Goal: Task Accomplishment & Management: Manage account settings

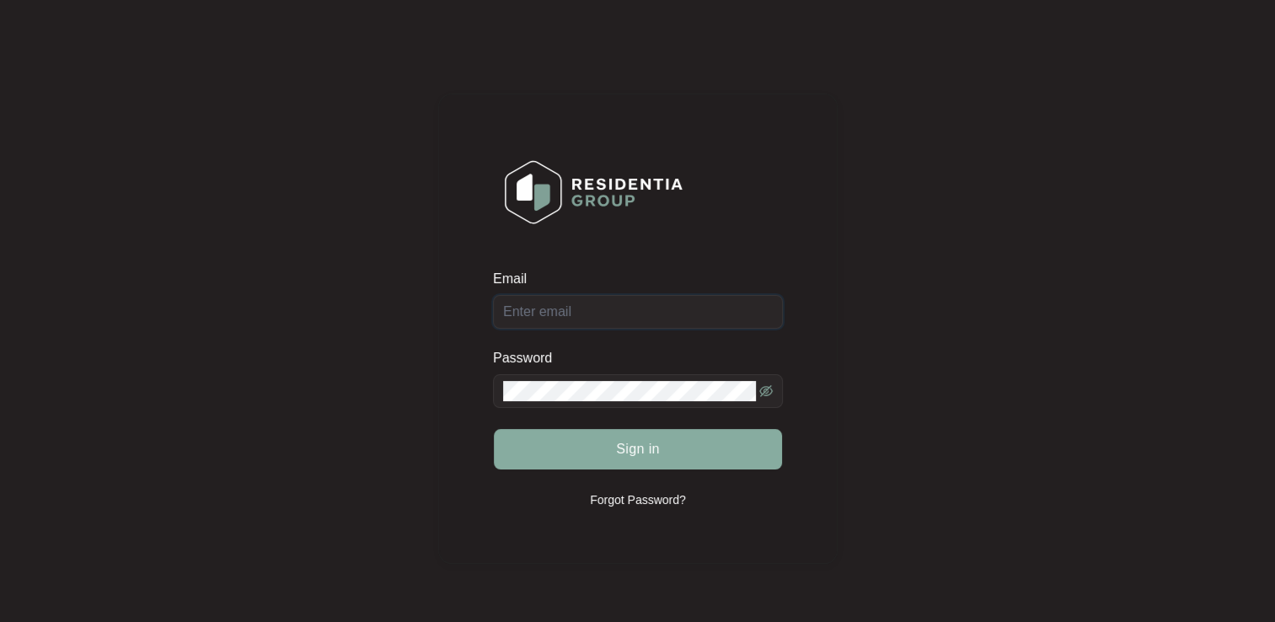
type input "[EMAIL_ADDRESS][DOMAIN_NAME]"
click at [631, 447] on span "Sign in" at bounding box center [638, 449] width 44 height 20
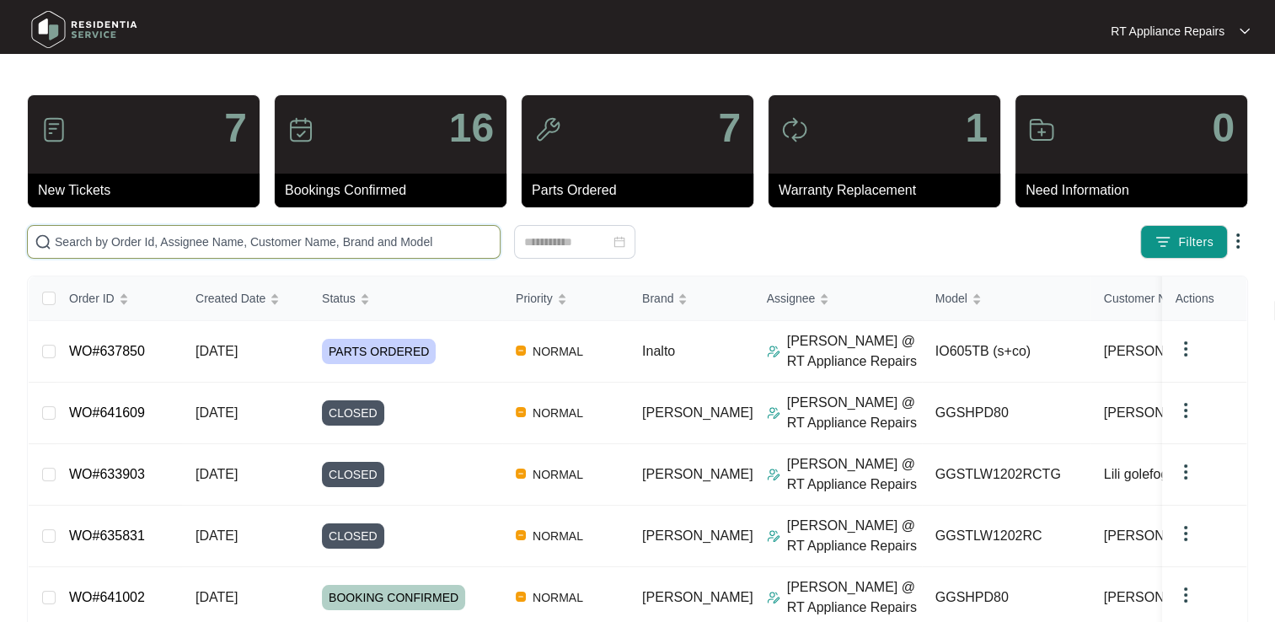
click at [271, 243] on input "text" at bounding box center [274, 242] width 438 height 19
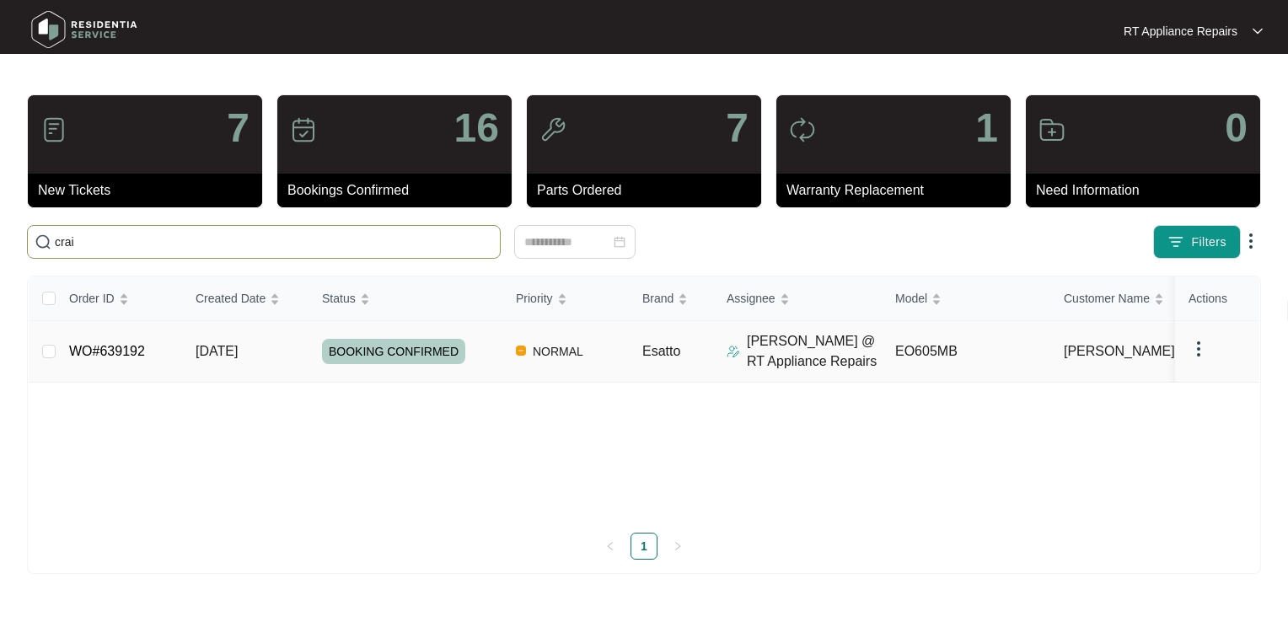
type input "crai"
click at [133, 349] on link "WO#639192" at bounding box center [107, 351] width 76 height 14
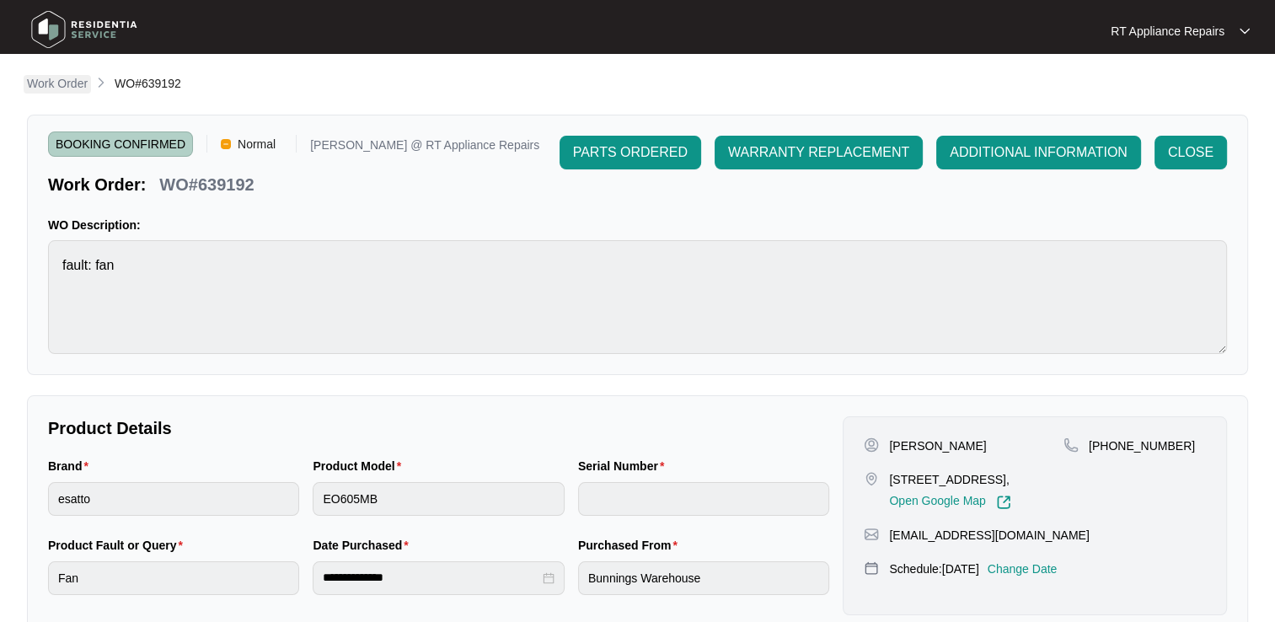
click at [60, 89] on p "Work Order" at bounding box center [57, 83] width 61 height 17
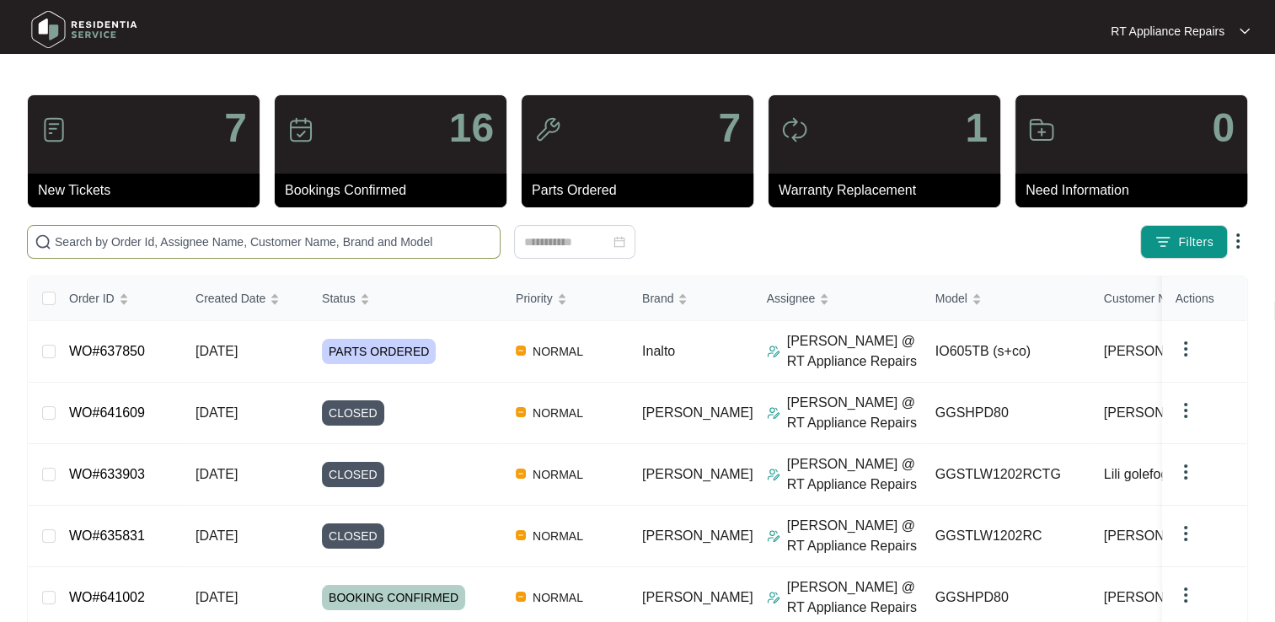
click at [209, 249] on input "text" at bounding box center [274, 242] width 438 height 19
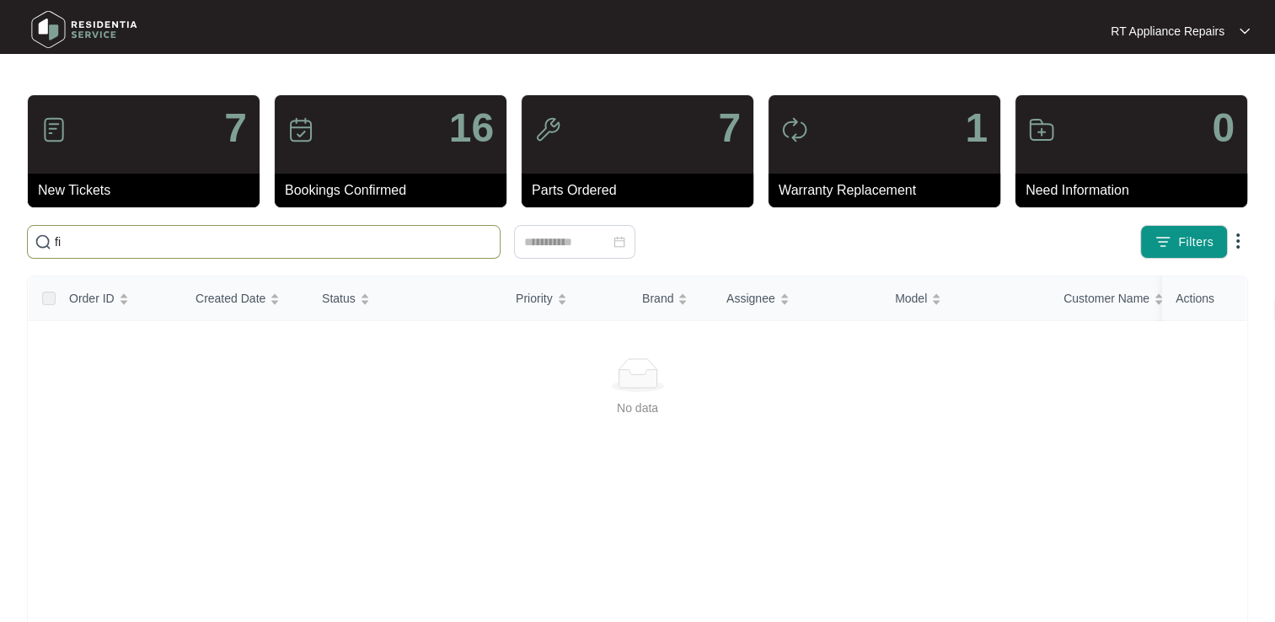
type input "f"
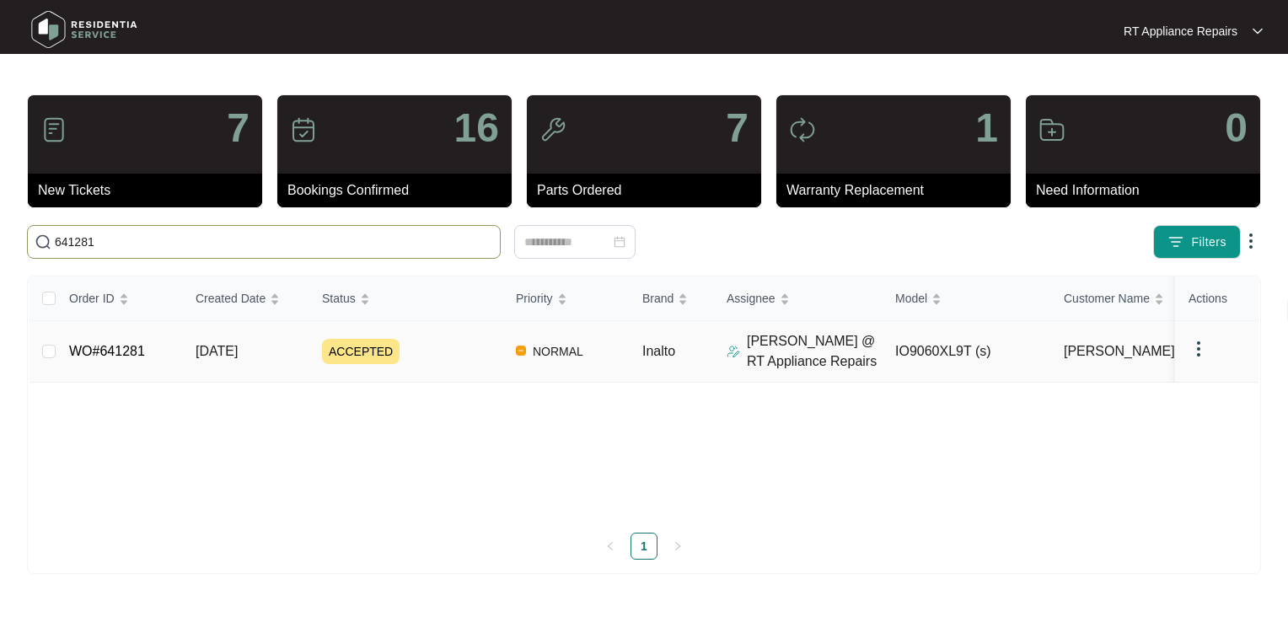
type input "641281"
click at [125, 349] on link "WO#641281" at bounding box center [107, 351] width 76 height 14
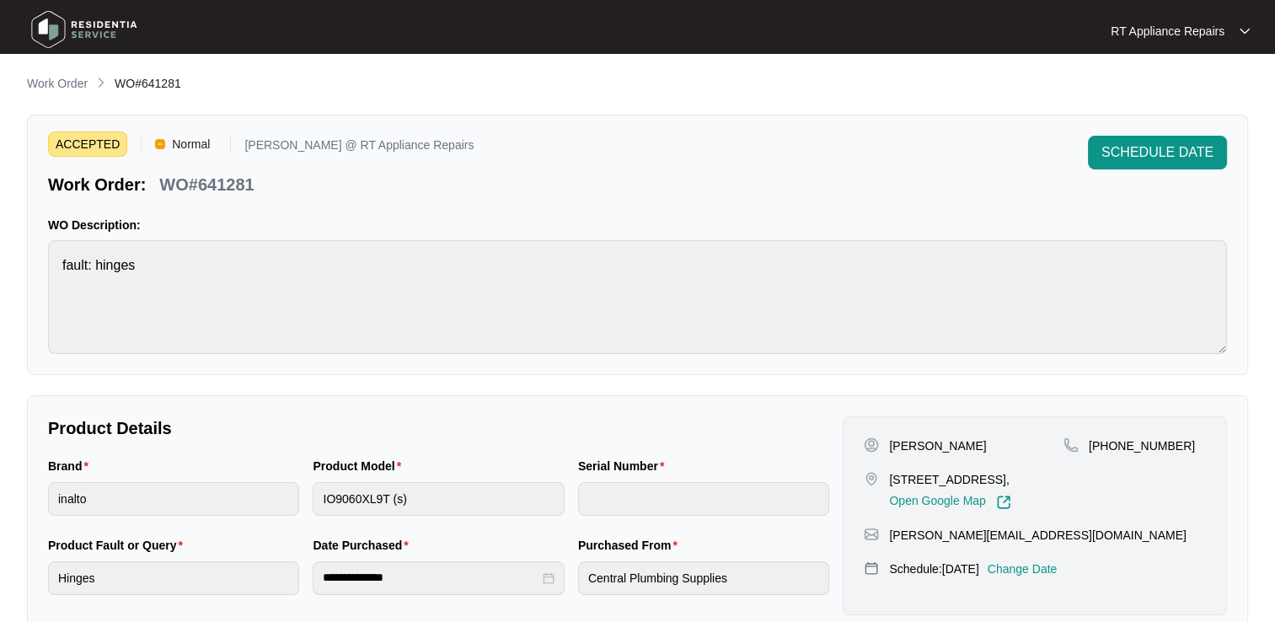
click at [1053, 577] on p "Change Date" at bounding box center [1023, 569] width 70 height 17
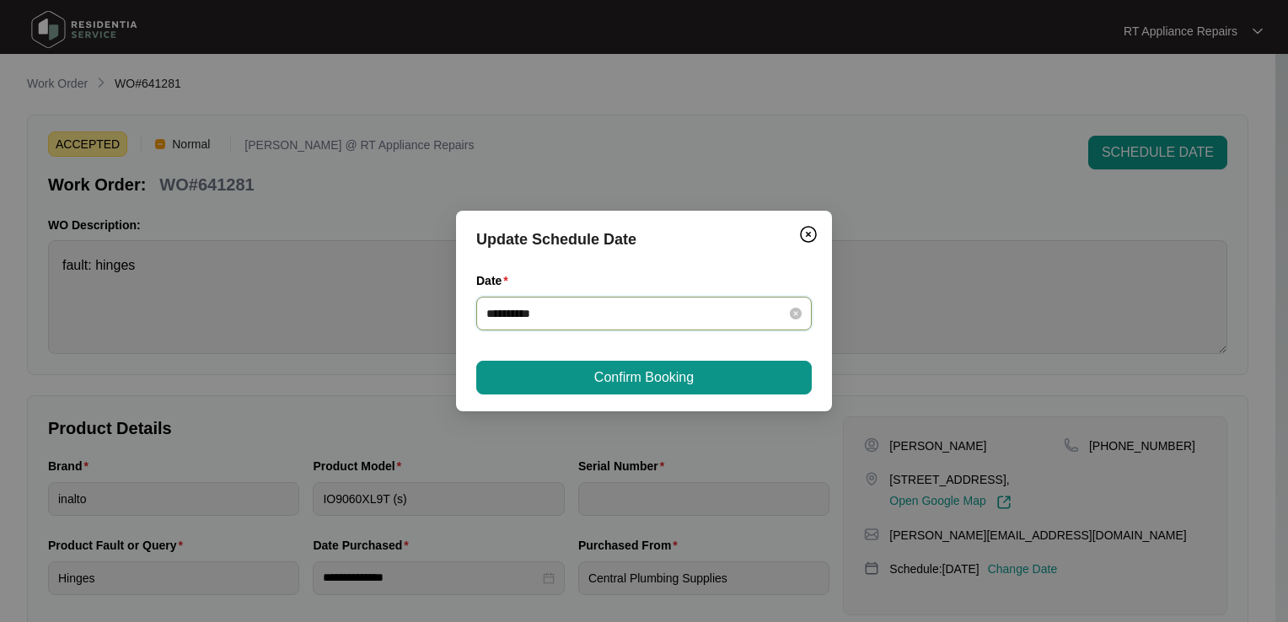
click at [676, 315] on input "**********" at bounding box center [633, 313] width 295 height 19
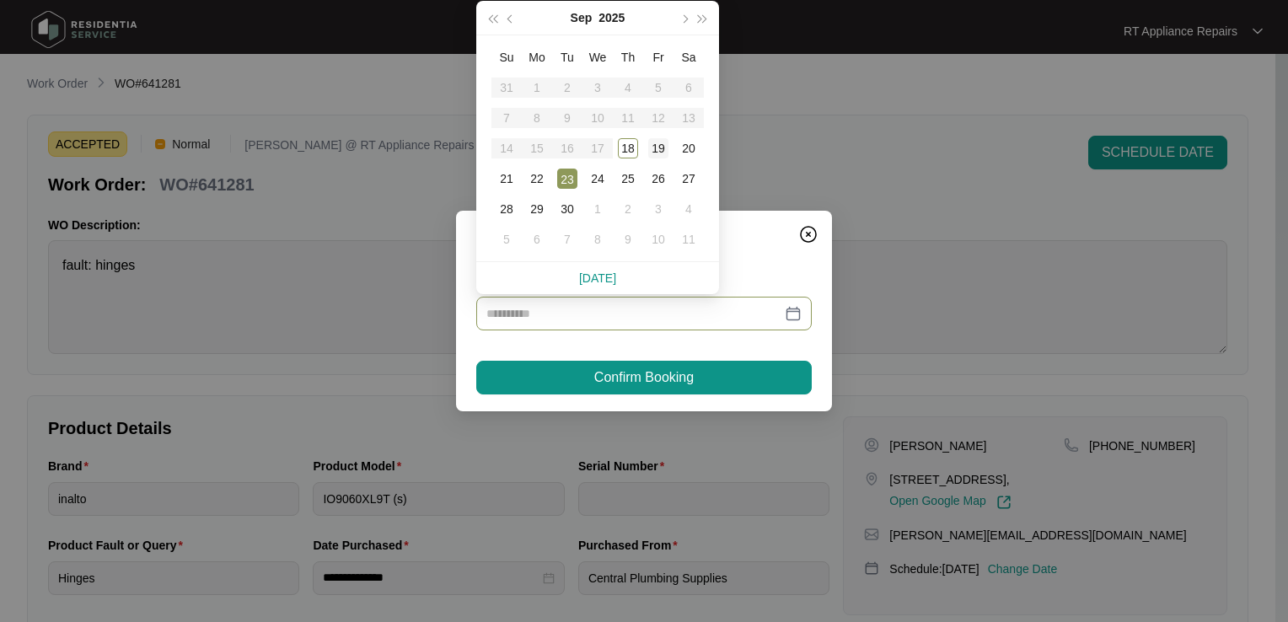
type input "**********"
click at [661, 146] on div "19" at bounding box center [658, 148] width 20 height 20
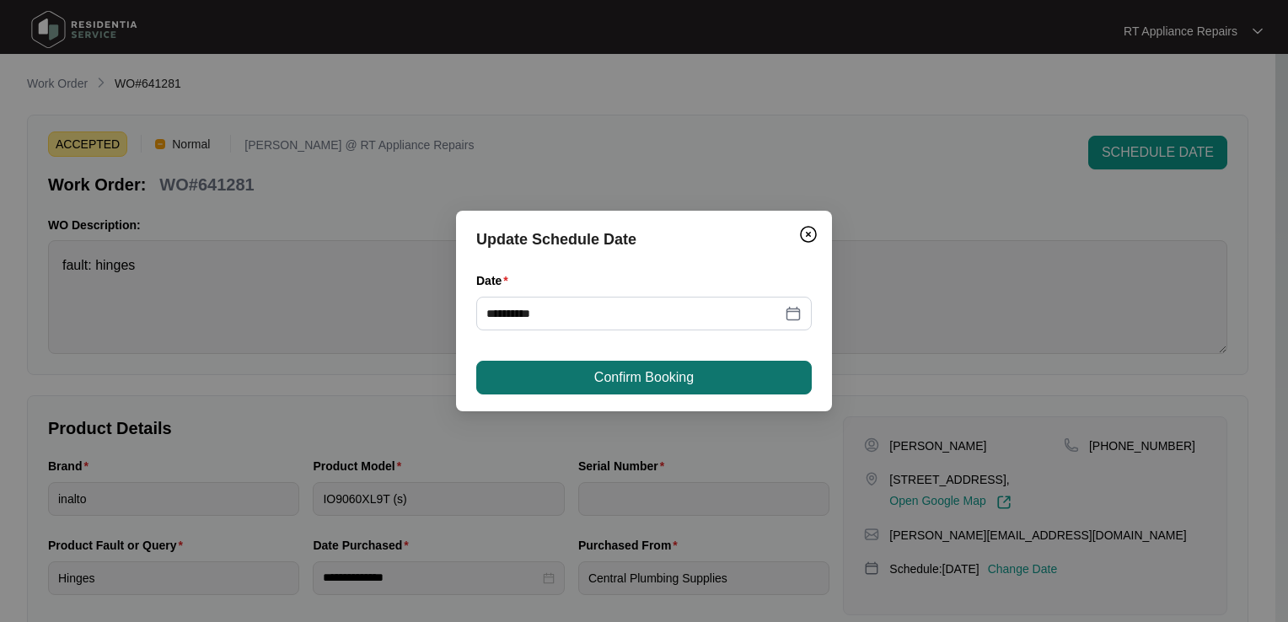
click at [646, 373] on span "Confirm Booking" at bounding box center [643, 377] width 99 height 20
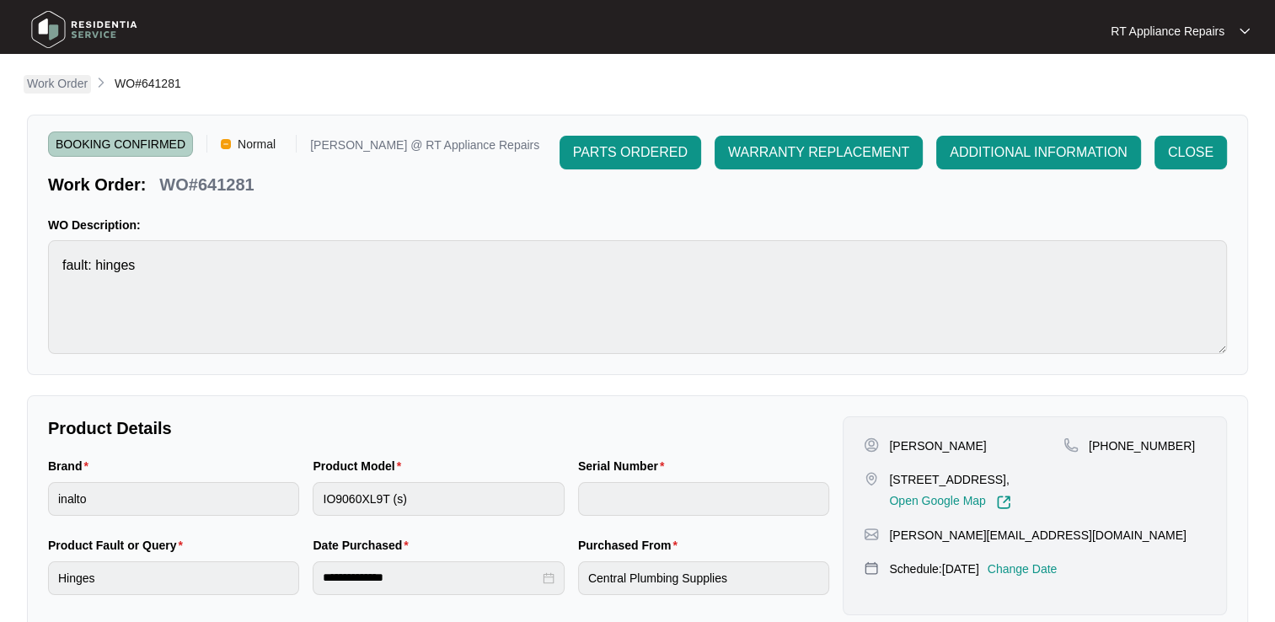
click at [75, 89] on p "Work Order" at bounding box center [57, 83] width 61 height 17
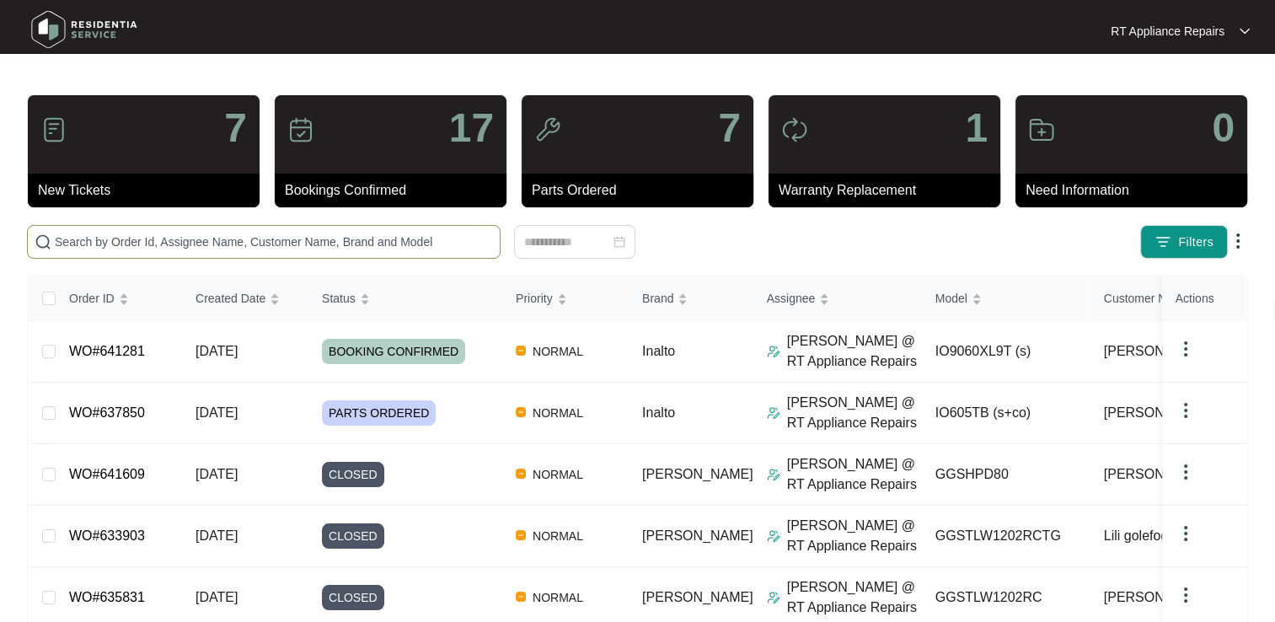
click at [217, 234] on input "text" at bounding box center [274, 242] width 438 height 19
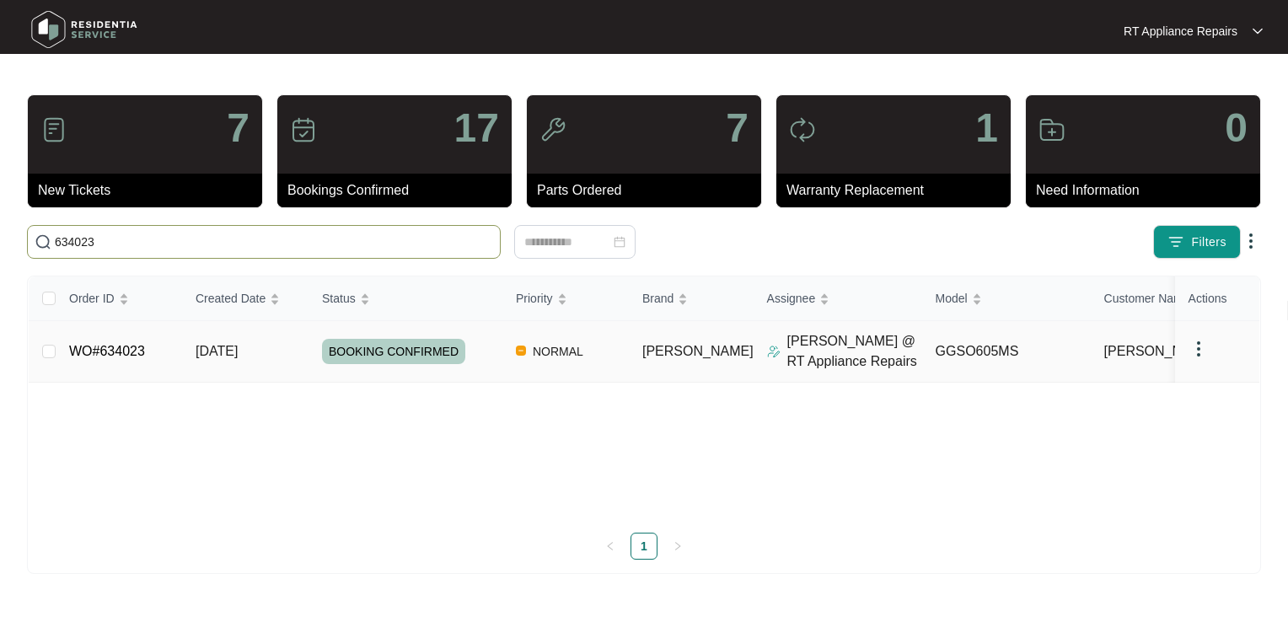
type input "634023"
click at [120, 346] on link "WO#634023" at bounding box center [107, 351] width 76 height 14
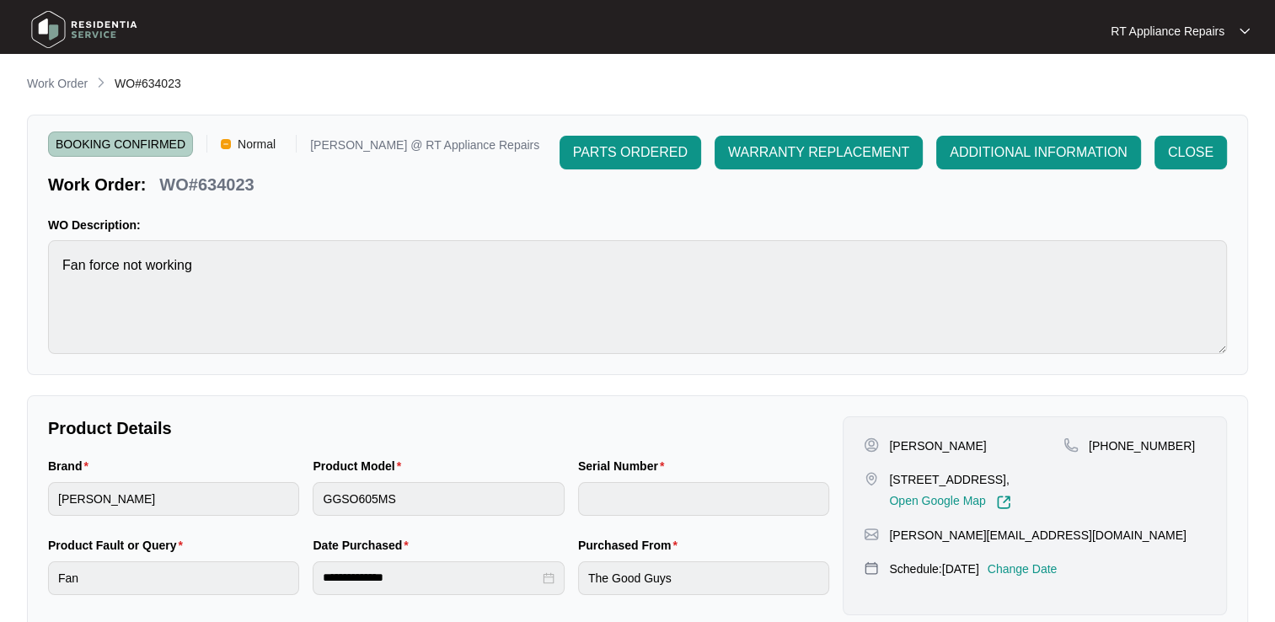
click at [1041, 577] on p "Change Date" at bounding box center [1023, 569] width 70 height 17
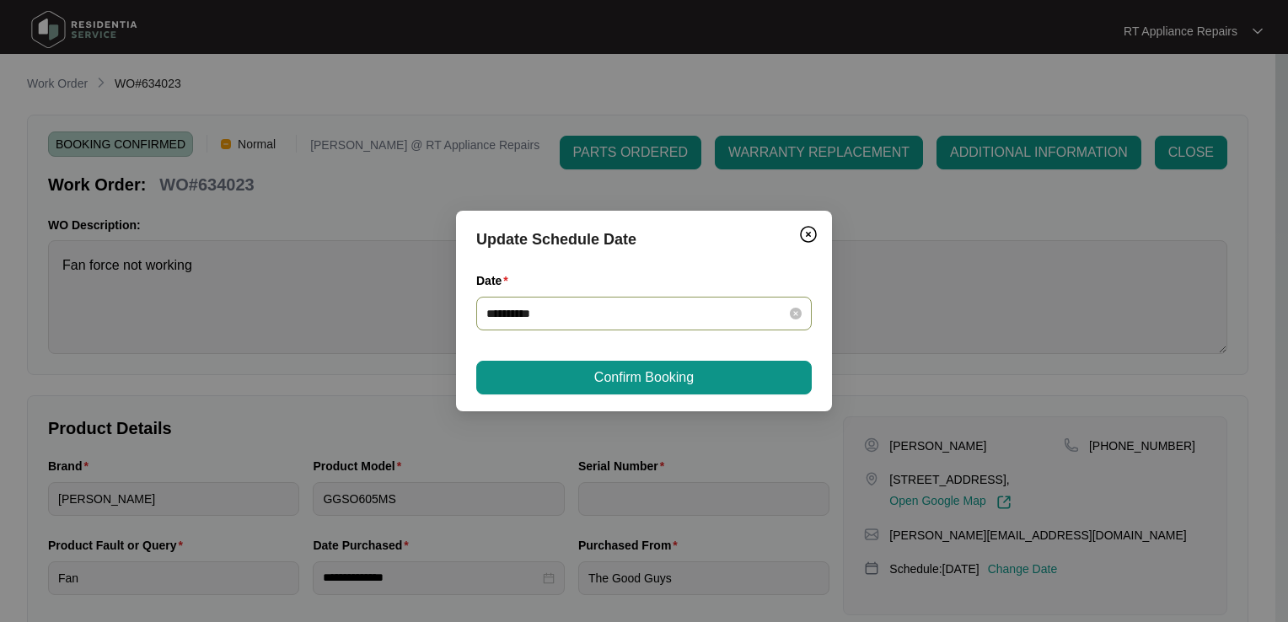
click at [561, 314] on input "**********" at bounding box center [633, 313] width 295 height 19
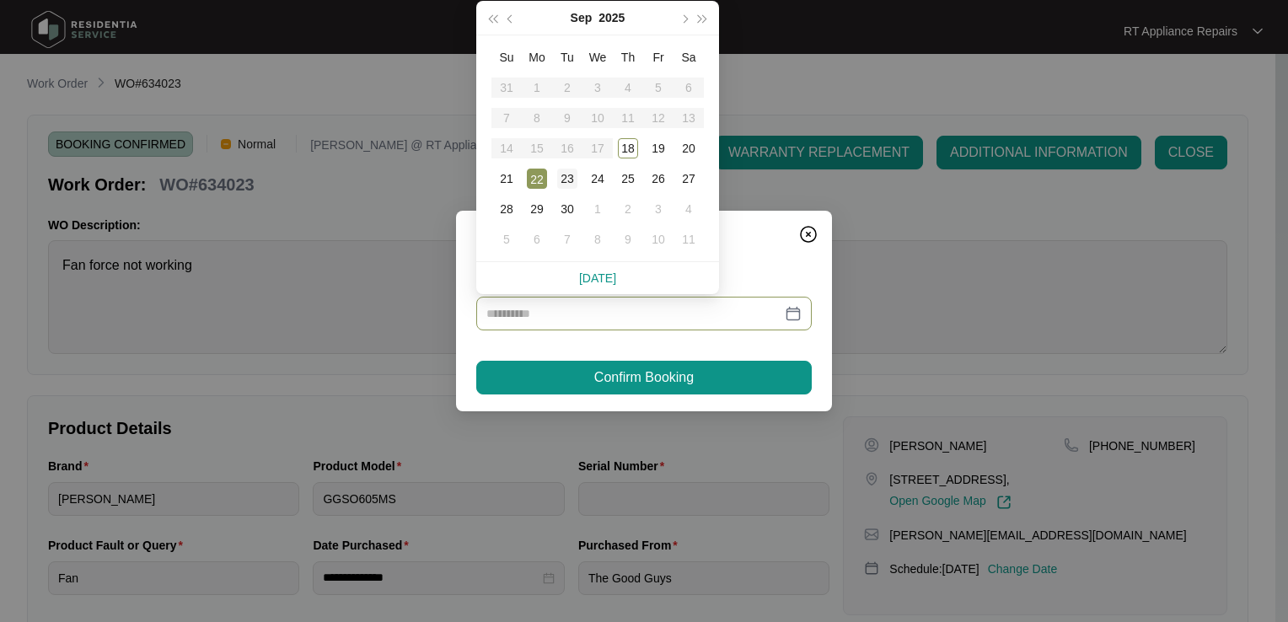
click at [565, 174] on div "23" at bounding box center [567, 179] width 20 height 20
type input "**********"
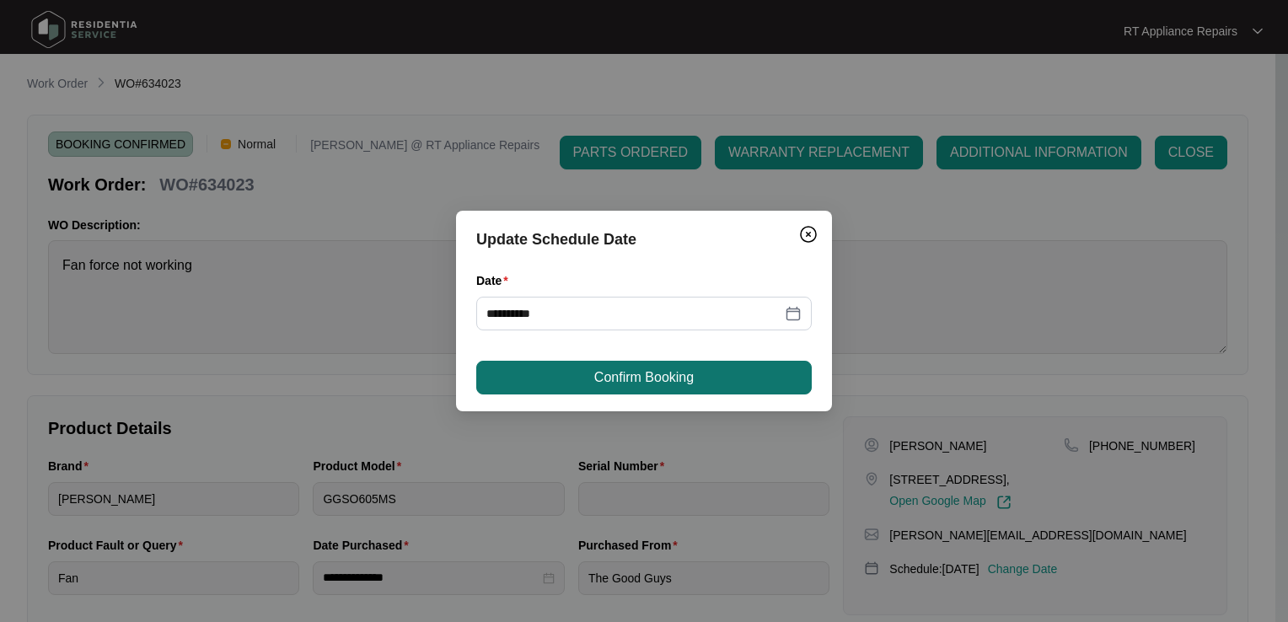
click at [589, 382] on button "Confirm Booking" at bounding box center [643, 378] width 335 height 34
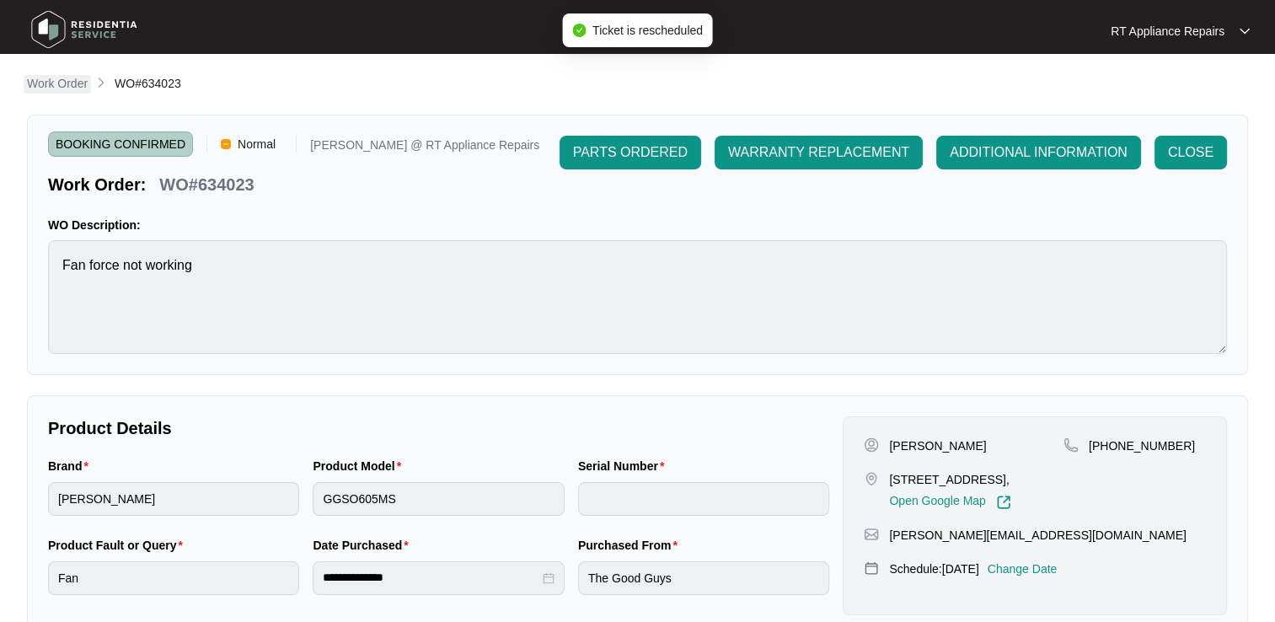
click at [64, 83] on p "Work Order" at bounding box center [57, 83] width 61 height 17
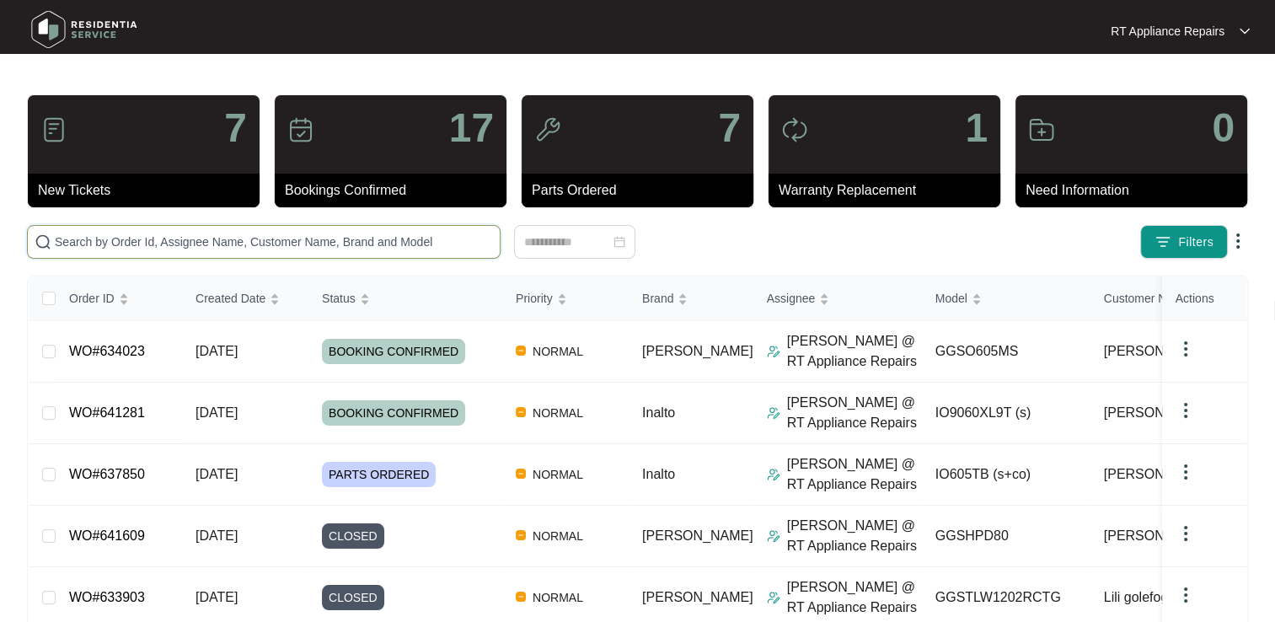
click at [266, 238] on input "text" at bounding box center [274, 242] width 438 height 19
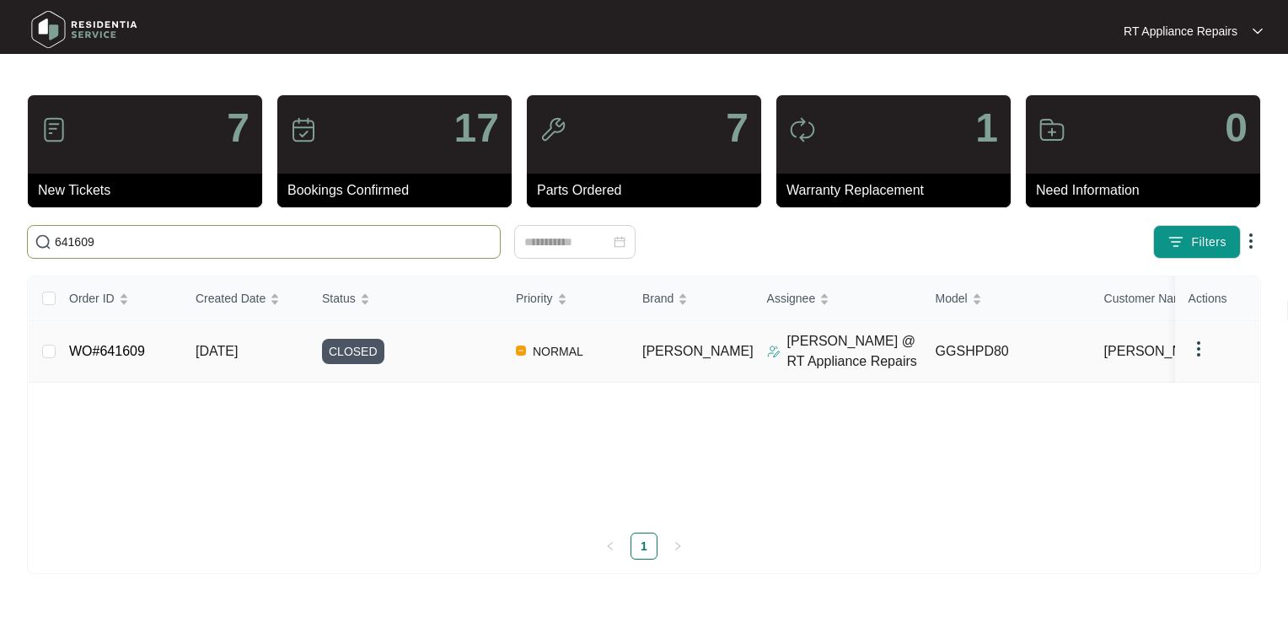
type input "641609"
click at [102, 344] on link "WO#641609" at bounding box center [107, 351] width 76 height 14
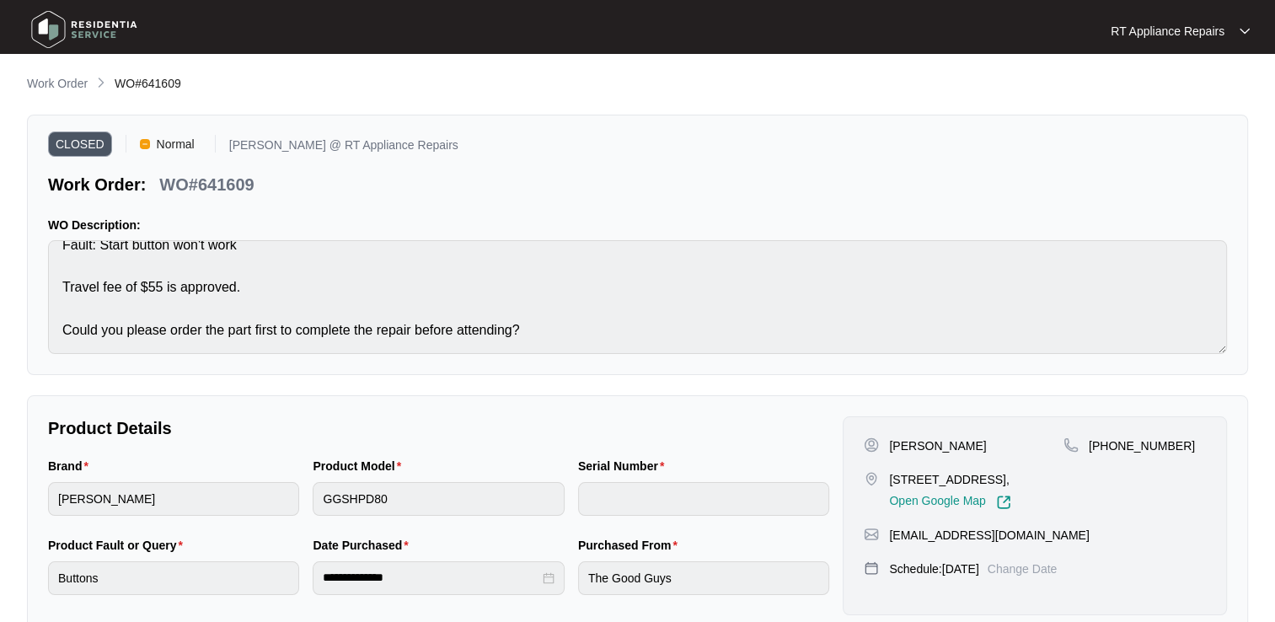
click at [1197, 28] on p "RT Appliance Repairs" at bounding box center [1168, 31] width 114 height 17
click at [1177, 94] on p "Log Out" at bounding box center [1193, 89] width 85 height 17
